Goal: Task Accomplishment & Management: Manage account settings

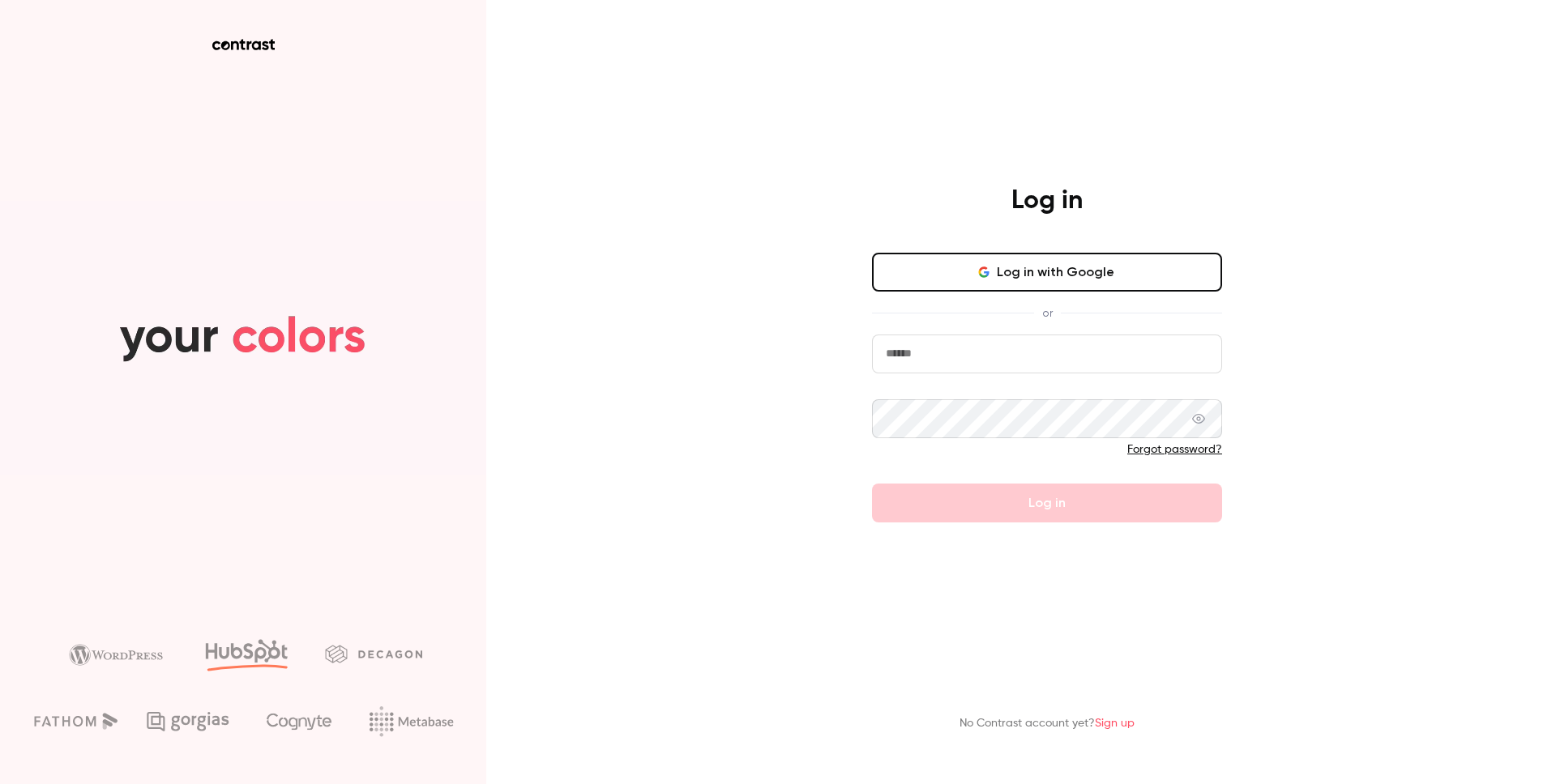
click at [1019, 277] on button "Log in with Google" at bounding box center [1048, 272] width 350 height 39
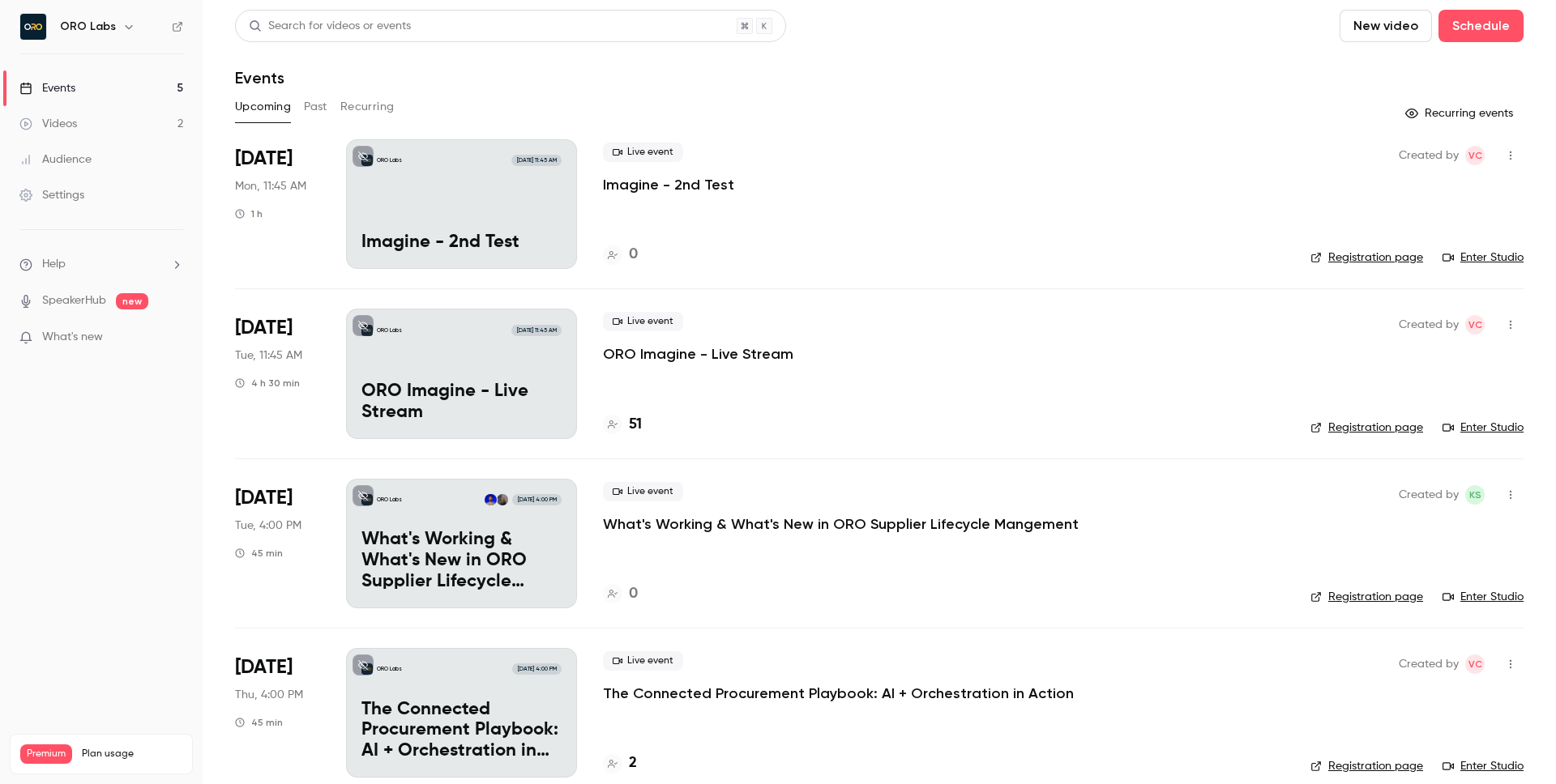
click at [735, 354] on p "ORO Imagine - Live Stream" at bounding box center [698, 354] width 191 height 20
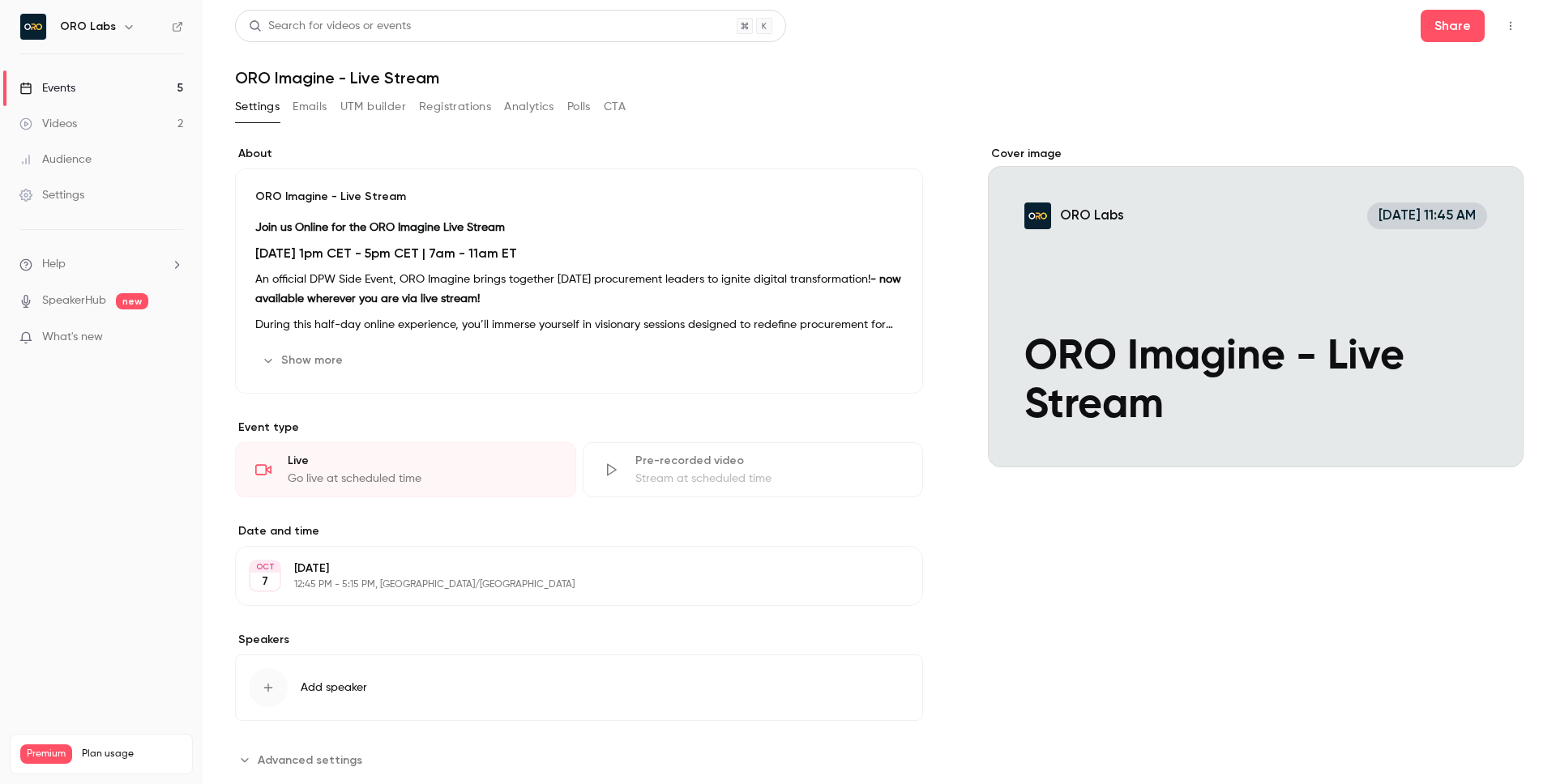
click at [301, 113] on button "Emails" at bounding box center [309, 107] width 34 height 26
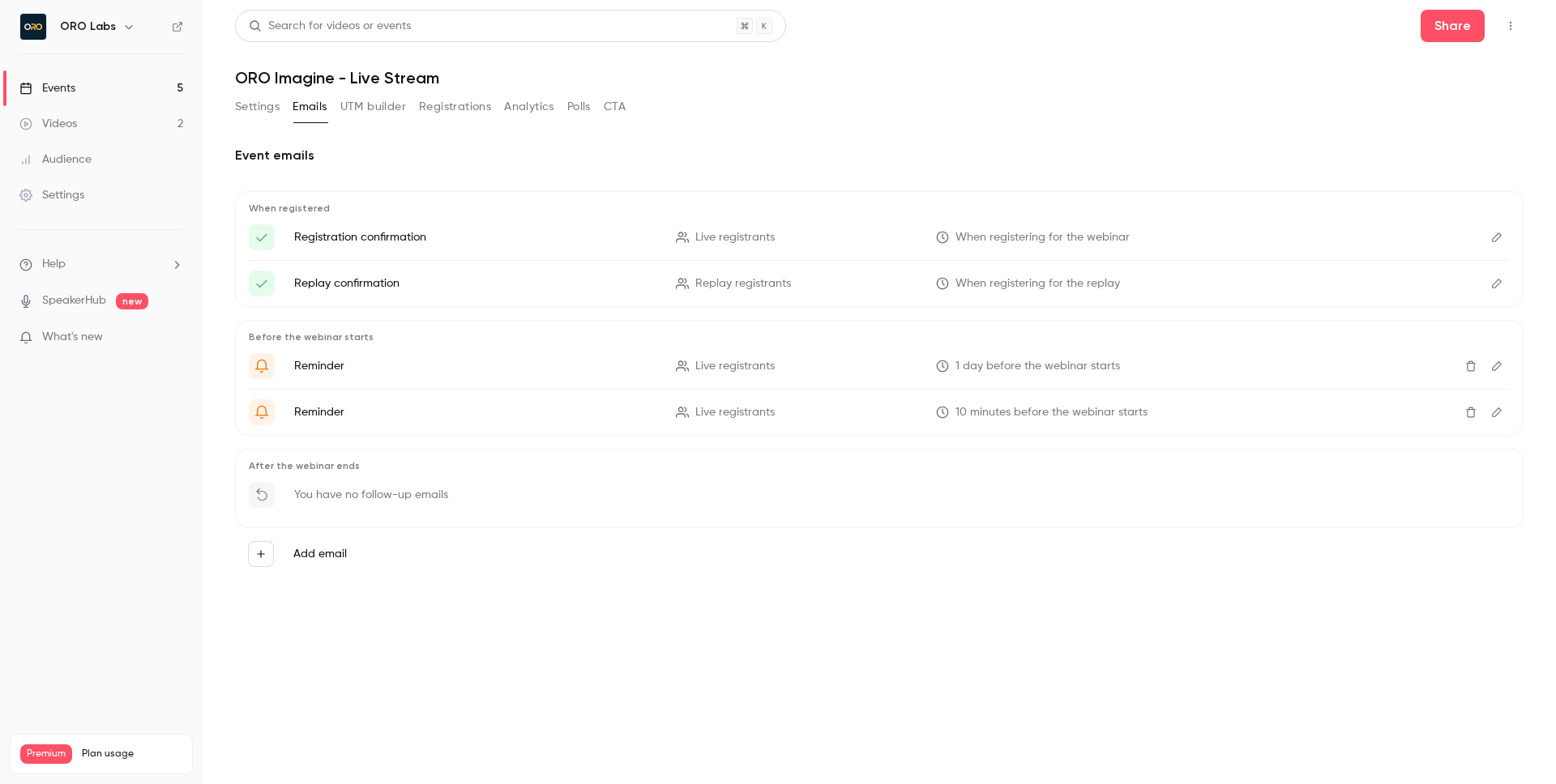
click at [271, 108] on button "Settings" at bounding box center [257, 107] width 44 height 26
click at [255, 98] on button "Settings" at bounding box center [257, 107] width 44 height 26
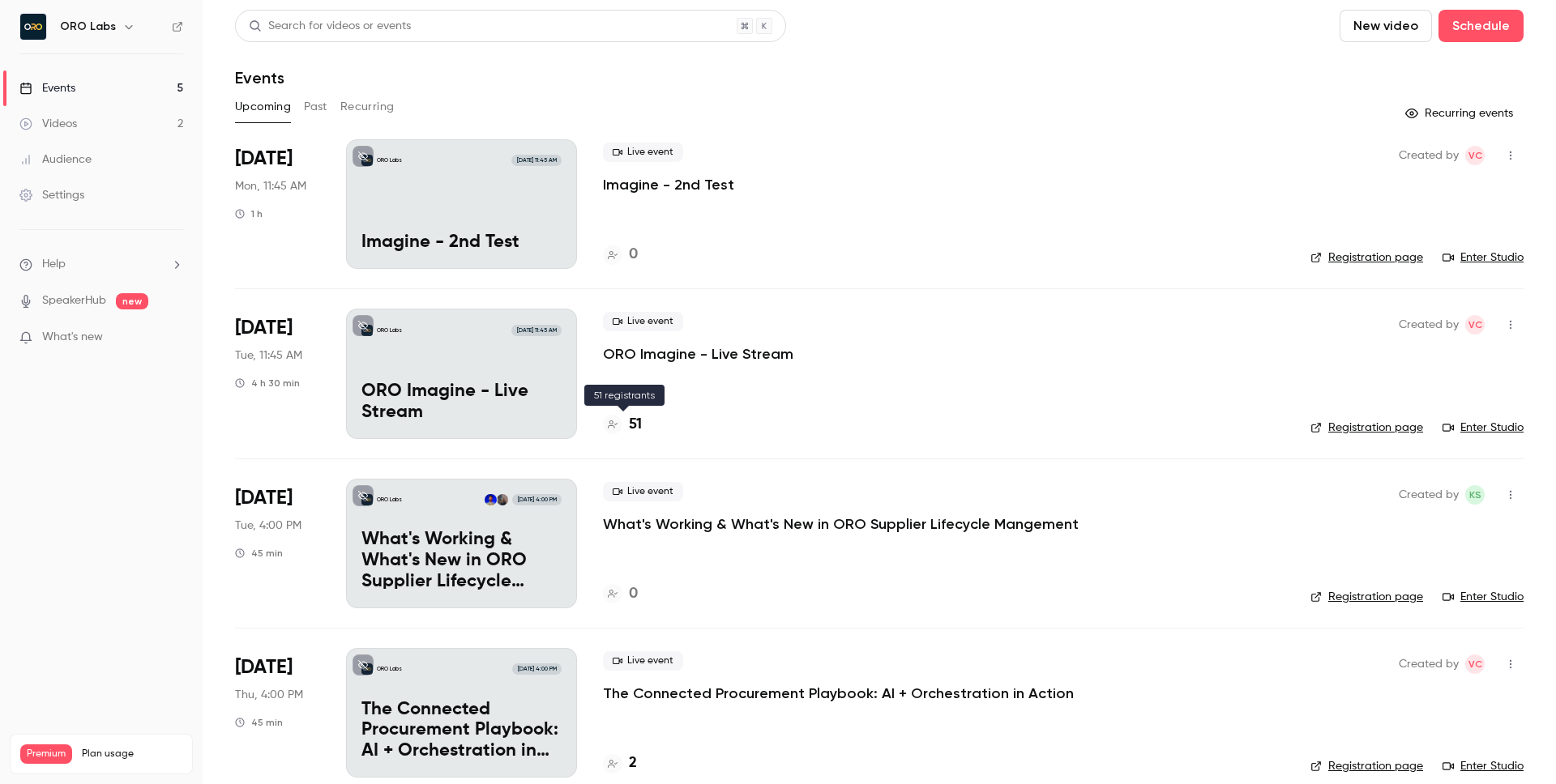
click at [616, 423] on icon at bounding box center [612, 424] width 9 height 9
